Goal: Task Accomplishment & Management: Manage account settings

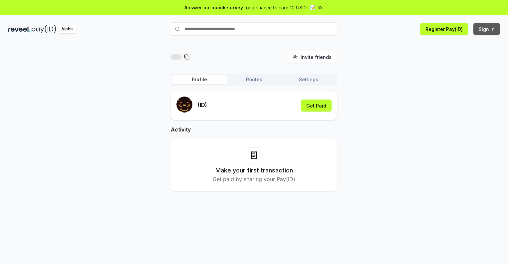
click at [487, 29] on button "Sign In" at bounding box center [486, 29] width 27 height 12
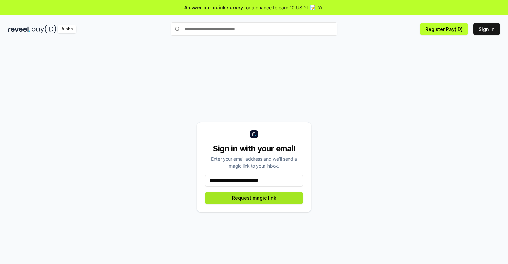
type input "**********"
click at [254, 198] on button "Request magic link" at bounding box center [254, 198] width 98 height 12
